Goal: Task Accomplishment & Management: Use online tool/utility

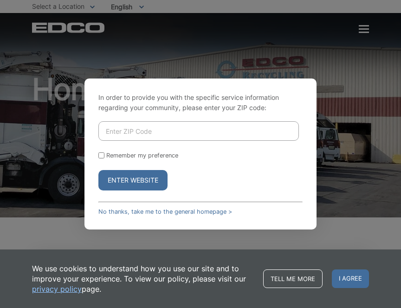
click at [219, 133] on input "Enter ZIP Code" at bounding box center [198, 130] width 200 height 19
drag, startPoint x: 231, startPoint y: 85, endPoint x: 253, endPoint y: 91, distance: 22.5
click at [253, 91] on div "In order to provide you with the specific service information regarding your co…" at bounding box center [200, 153] width 232 height 151
click at [221, 188] on div "Enter Website" at bounding box center [200, 180] width 204 height 20
click at [182, 129] on input "Enter ZIP Code" at bounding box center [198, 130] width 200 height 19
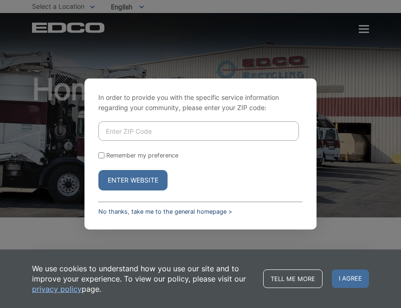
click at [225, 212] on link "No thanks, take me to the general homepage >" at bounding box center [165, 211] width 134 height 7
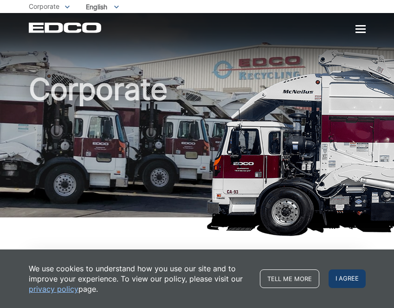
click at [353, 282] on span "I agree" at bounding box center [346, 278] width 37 height 19
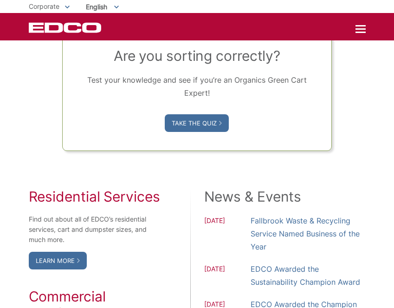
scroll to position [742, 0]
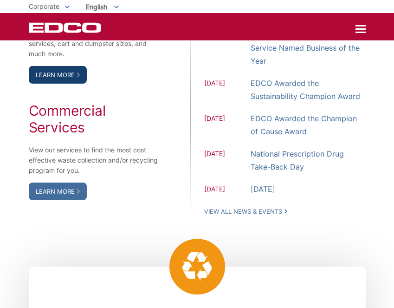
click at [63, 84] on link "Learn More" at bounding box center [58, 75] width 58 height 18
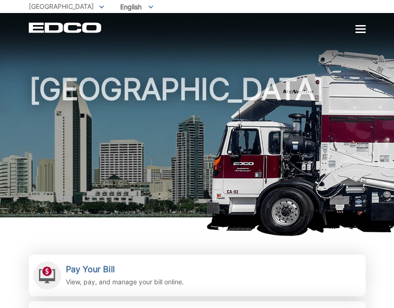
click at [113, 5] on span "English" at bounding box center [136, 6] width 47 height 15
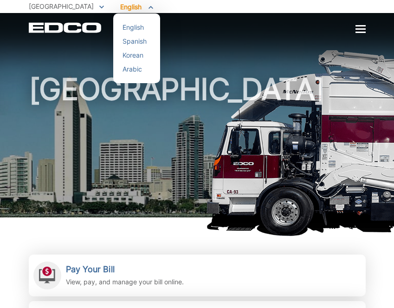
click at [113, 5] on span "English" at bounding box center [136, 6] width 47 height 15
